Goal: Task Accomplishment & Management: Manage account settings

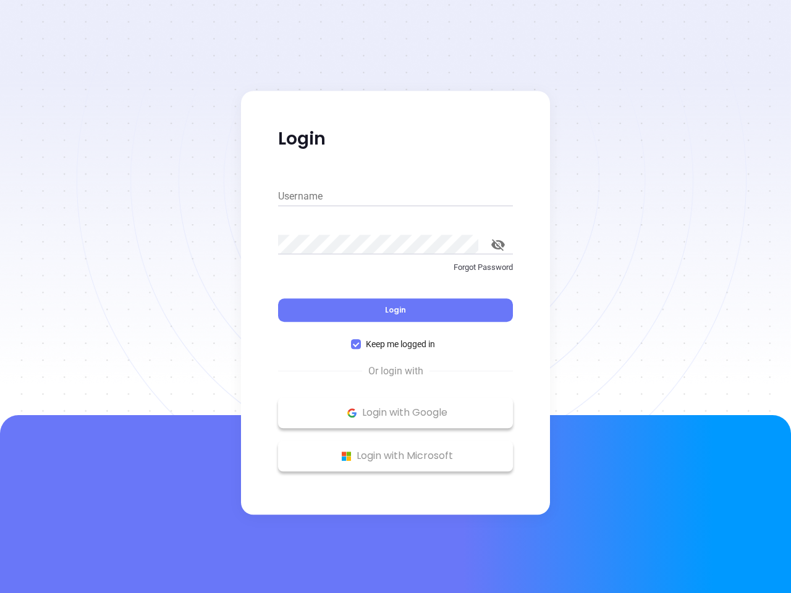
click at [395, 297] on div "Login" at bounding box center [395, 303] width 235 height 38
click at [395, 196] on input "Username" at bounding box center [395, 197] width 235 height 20
click at [498, 245] on icon "toggle password visibility" at bounding box center [498, 245] width 14 height 12
click at [395, 310] on span "Login" at bounding box center [395, 310] width 21 height 11
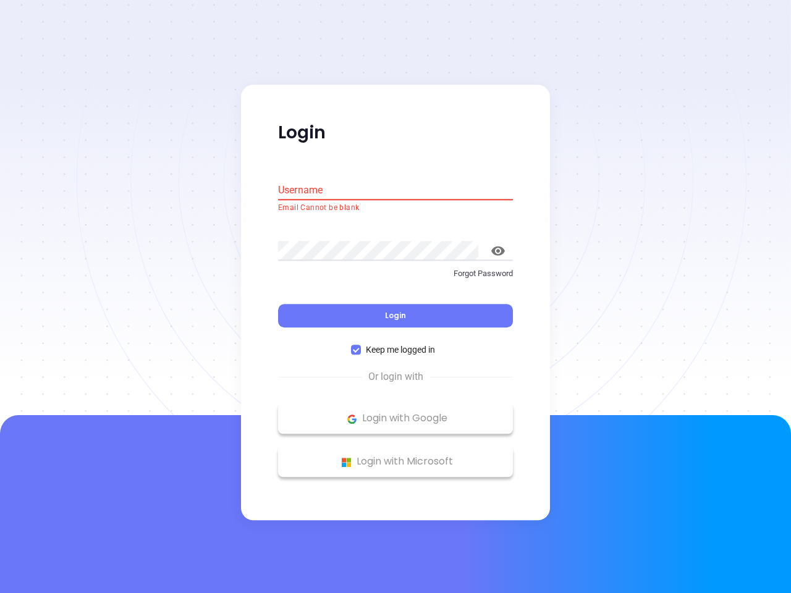
click at [395, 344] on span "Keep me logged in" at bounding box center [400, 350] width 79 height 14
click at [361, 345] on input "Keep me logged in" at bounding box center [356, 350] width 10 height 10
checkbox input "false"
click at [395, 413] on p "Login with Google" at bounding box center [395, 419] width 222 height 19
click at [395, 456] on p "Login with Microsoft" at bounding box center [395, 462] width 222 height 19
